Goal: Find specific page/section: Find specific page/section

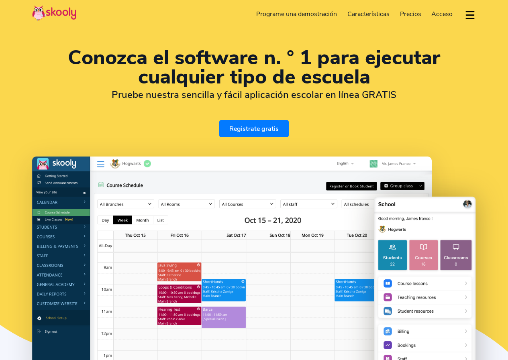
select select "es"
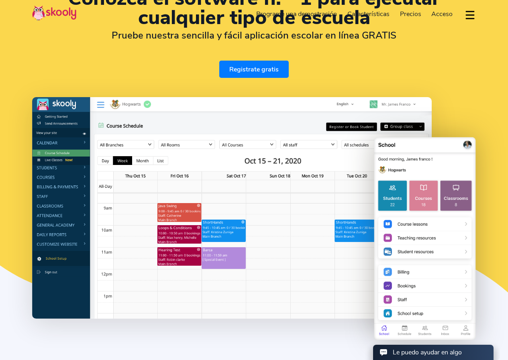
select select "52"
select select "[GEOGRAPHIC_DATA]"
select select "[GEOGRAPHIC_DATA]/[GEOGRAPHIC_DATA]"
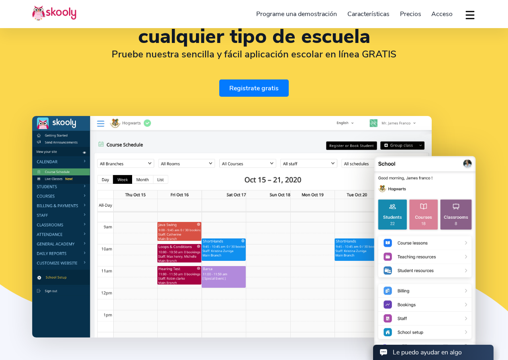
scroll to position [40, 0]
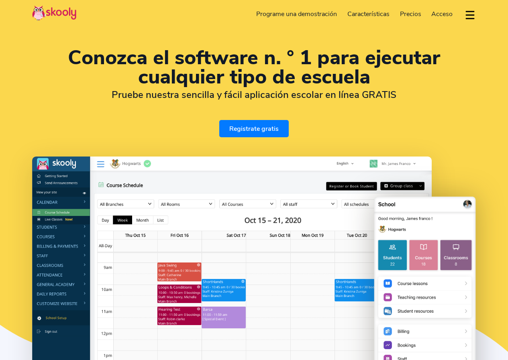
select select "es"
select select "52"
select select "[GEOGRAPHIC_DATA]"
select select "[GEOGRAPHIC_DATA]/[GEOGRAPHIC_DATA]"
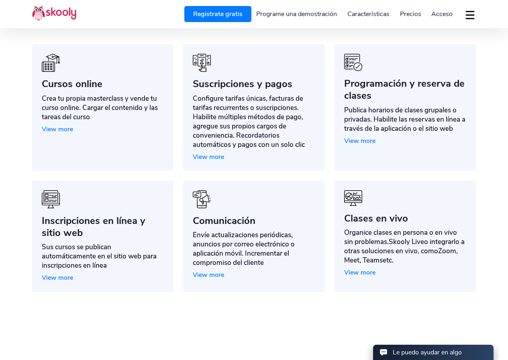
scroll to position [642, 0]
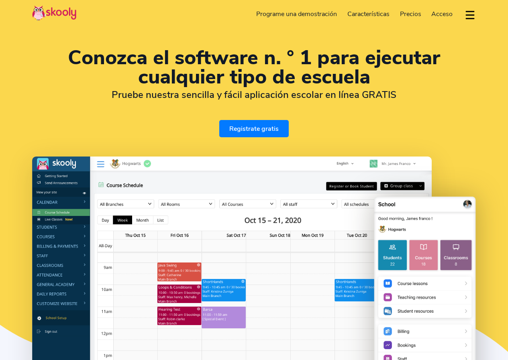
select select "es"
select select "52"
select select "[GEOGRAPHIC_DATA]"
select select "[GEOGRAPHIC_DATA]/[GEOGRAPHIC_DATA]"
click at [443, 15] on span "Acceso" at bounding box center [441, 14] width 21 height 9
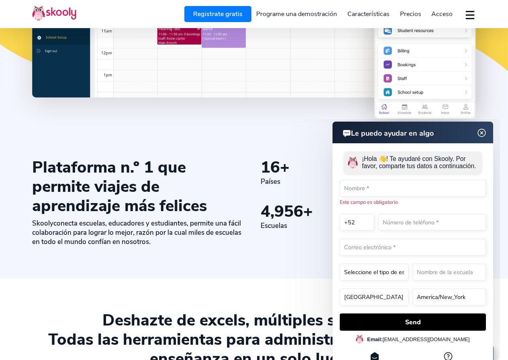
scroll to position [281, 0]
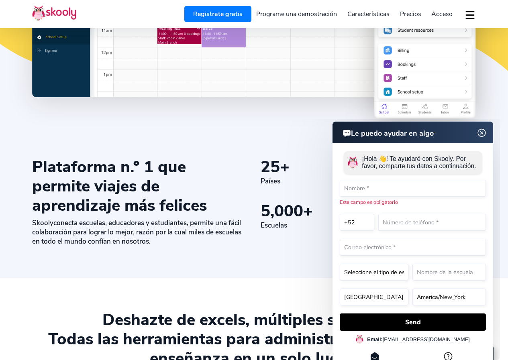
click at [482, 132] on img at bounding box center [481, 133] width 15 height 10
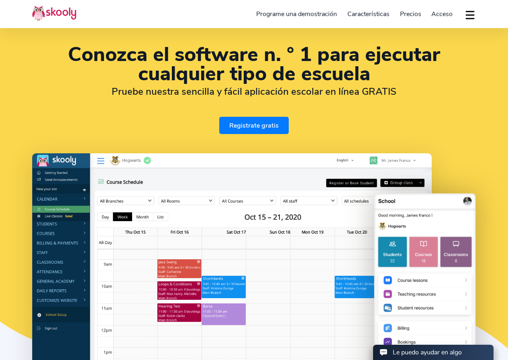
scroll to position [0, 0]
